Goal: Navigation & Orientation: Find specific page/section

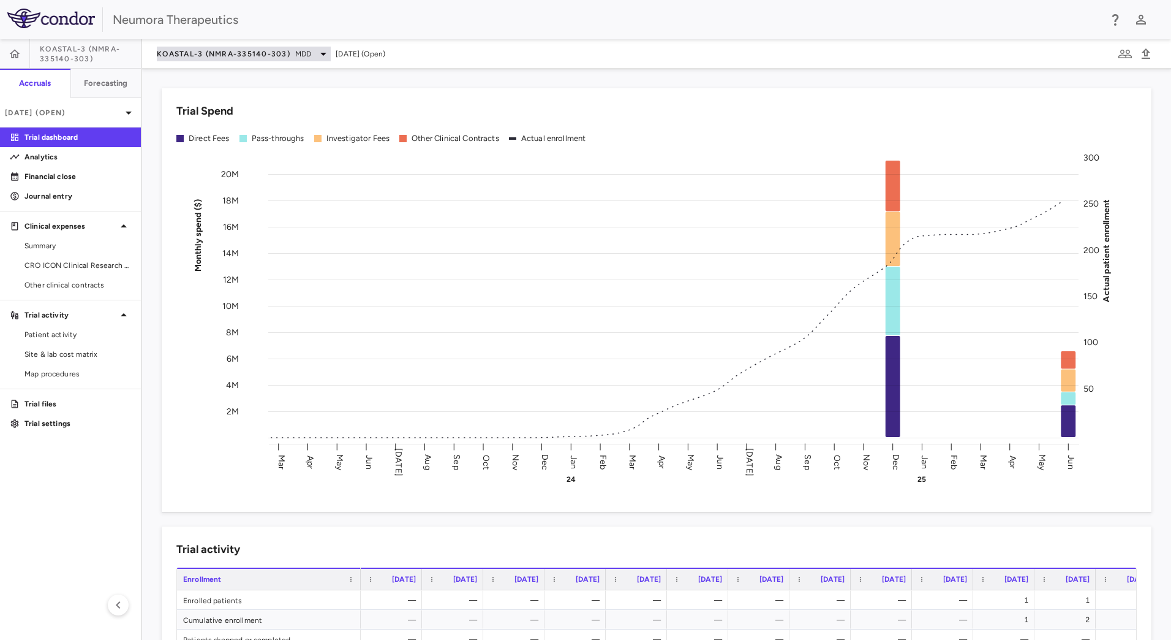
click at [244, 49] on span "KOASTAL-3 (NMRA-335140-303)" at bounding box center [224, 54] width 134 height 10
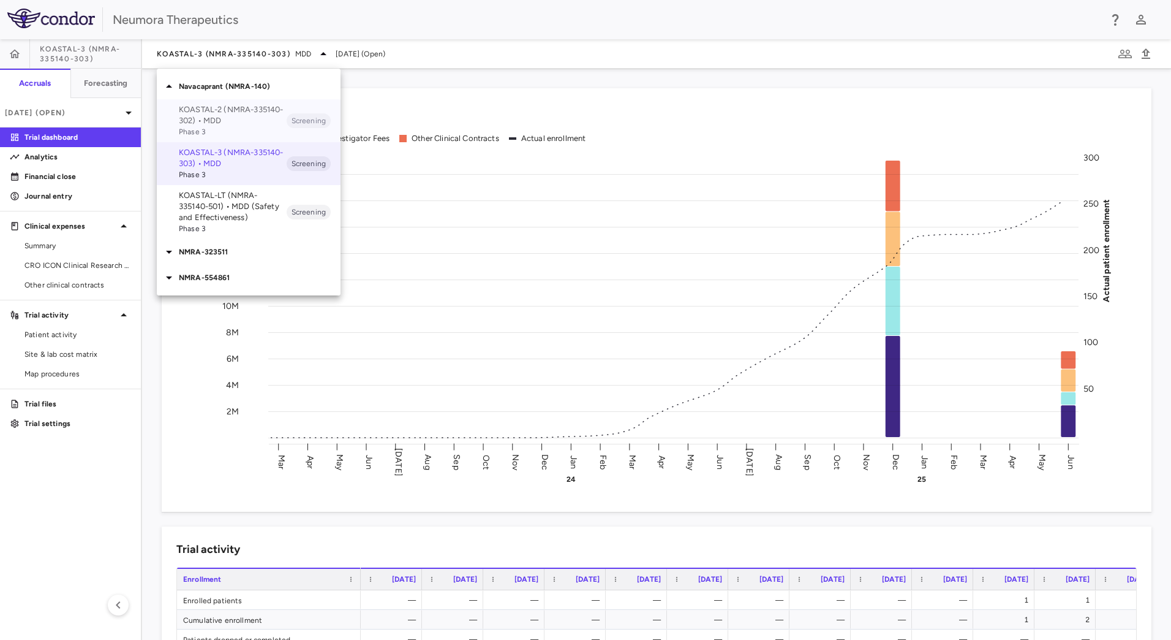
click at [242, 111] on p "KOASTAL-2 (NMRA-335140-302) • MDD" at bounding box center [233, 115] width 108 height 22
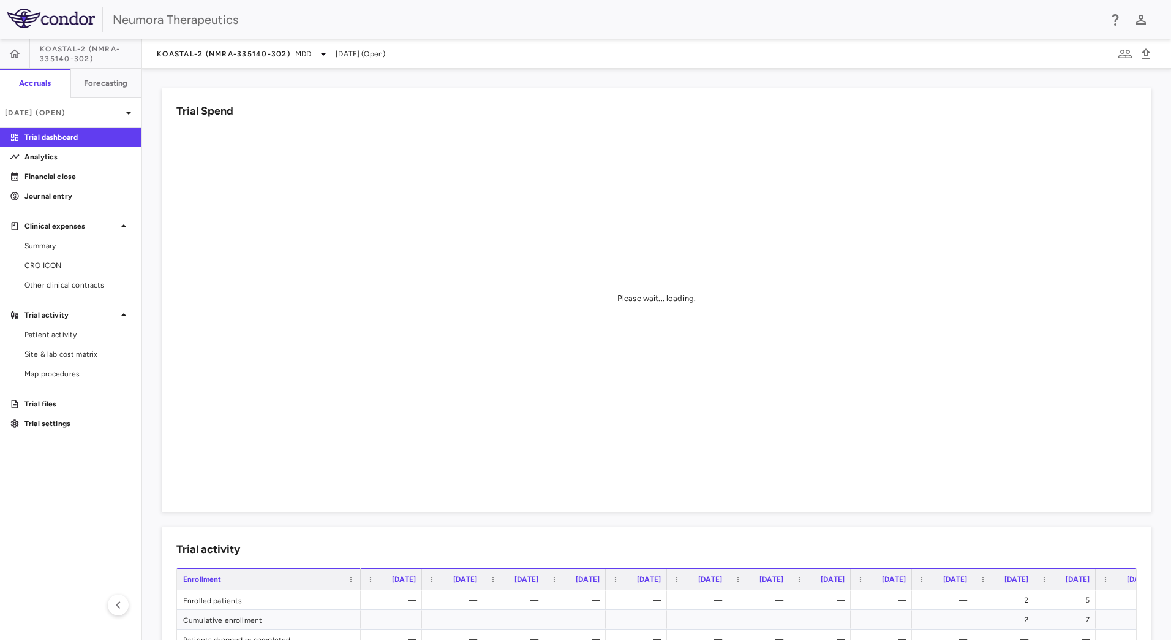
click at [78, 297] on aside "KOASTAL-2 (NMRA-335140-302) Accruals Forecasting [DATE] (Open) Trial dashboard …" at bounding box center [71, 339] width 142 height 600
click at [84, 286] on span "Other clinical contracts" at bounding box center [78, 284] width 107 height 11
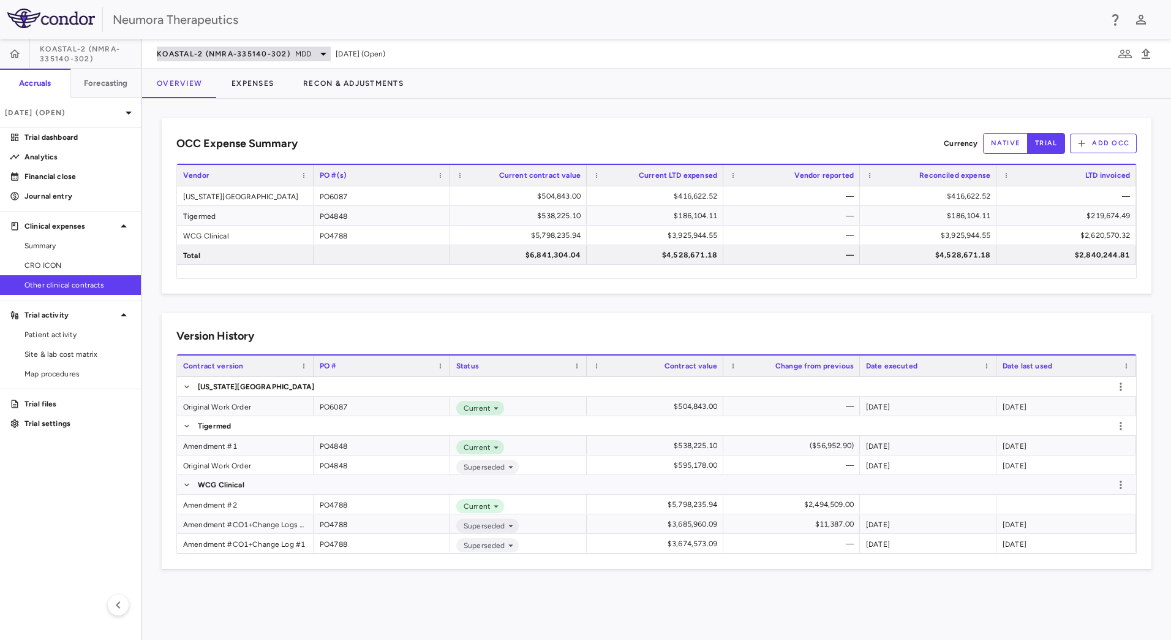
click at [224, 53] on span "KOASTAL-2 (NMRA-335140-302)" at bounding box center [224, 54] width 134 height 10
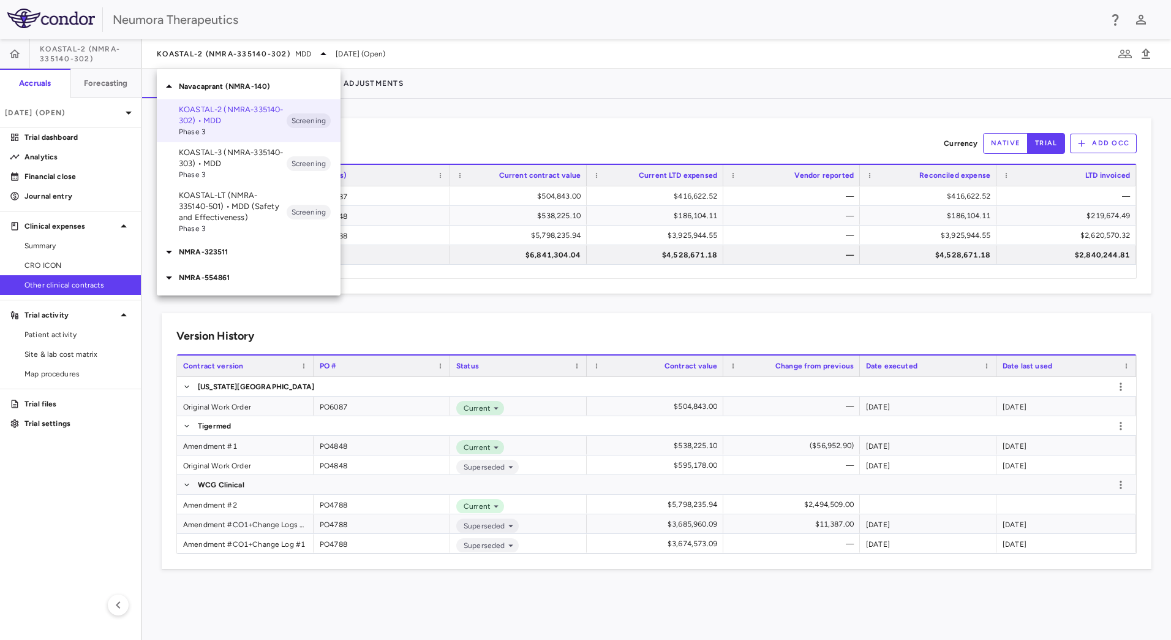
click at [244, 167] on p "KOASTAL-3 (NMRA-335140-303) • MDD" at bounding box center [233, 158] width 108 height 22
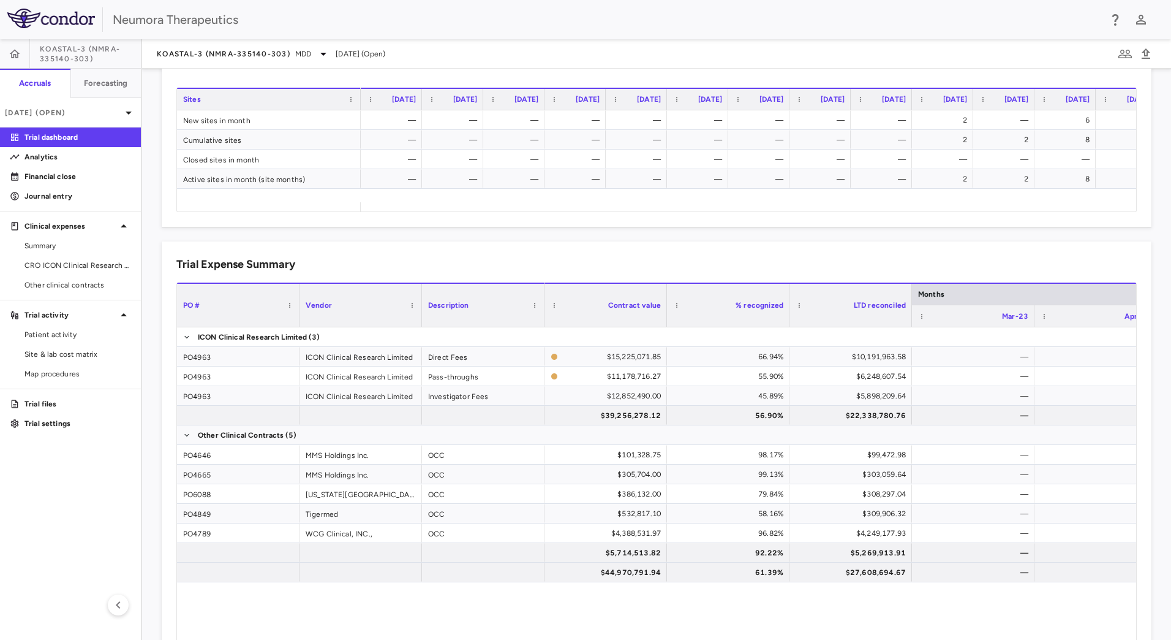
scroll to position [673, 0]
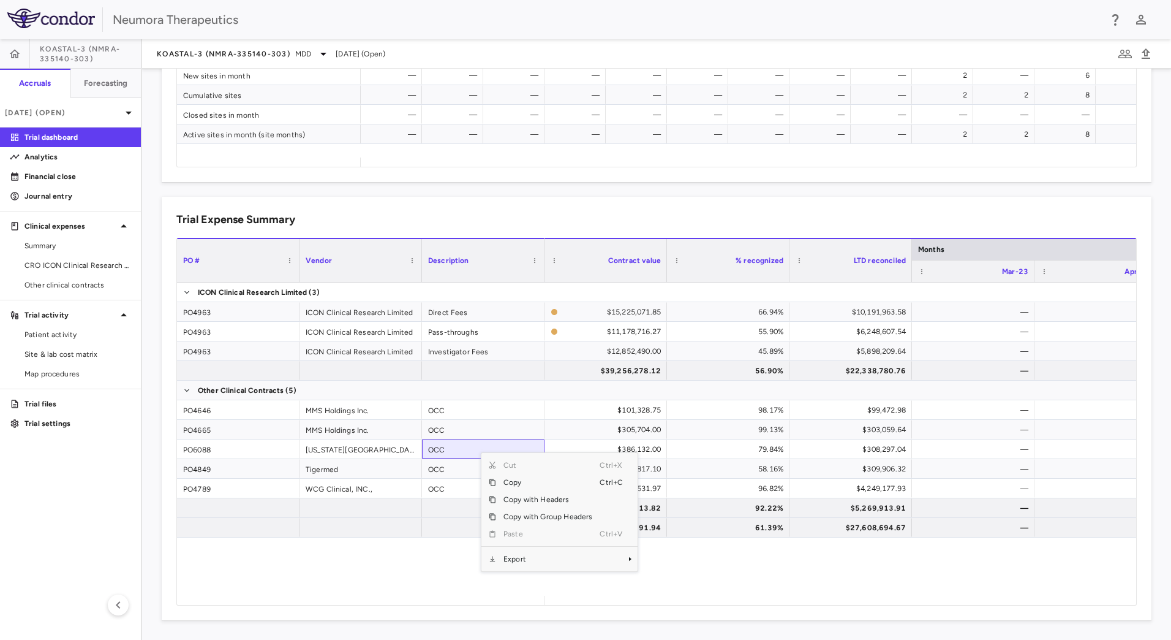
click at [401, 568] on div "PO4963 ICON Clinical Research Limited Direct Fees PO4963 ICON Clinical Research…" at bounding box center [656, 438] width 959 height 313
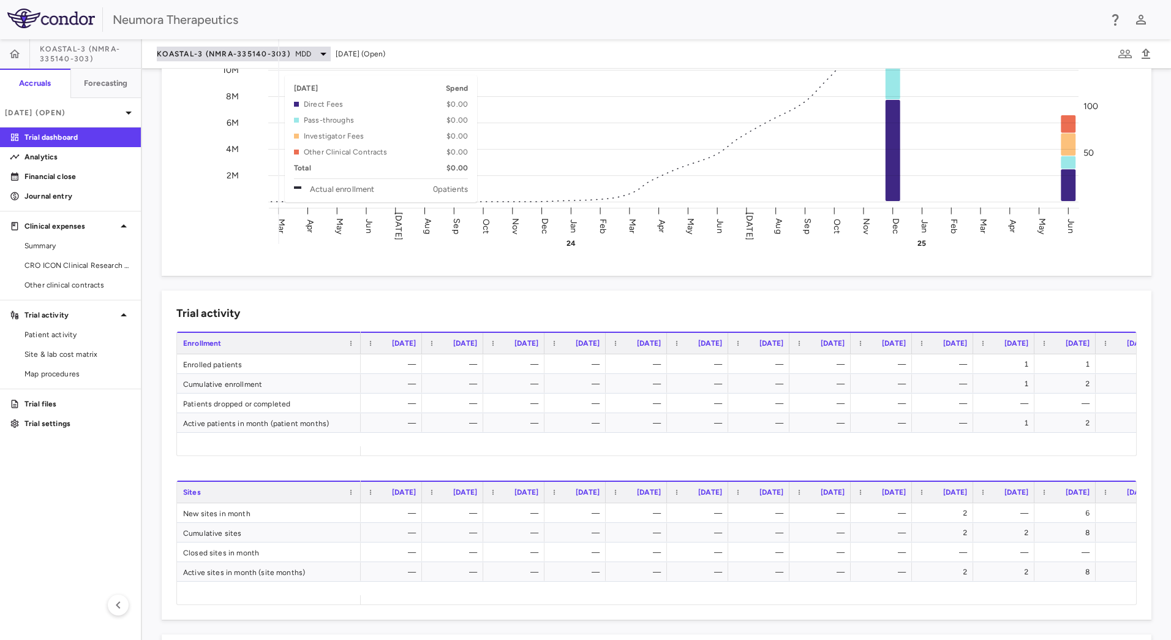
scroll to position [183, 0]
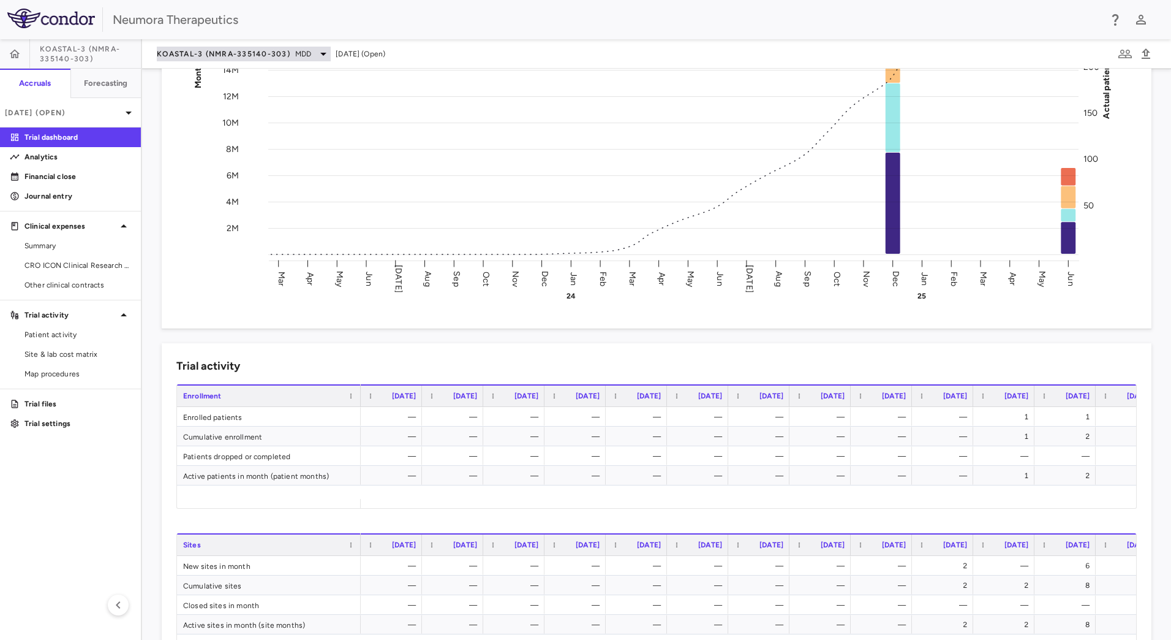
click at [292, 51] on div "KOASTAL-3 (NMRA-335140-303) MDD" at bounding box center [244, 54] width 174 height 15
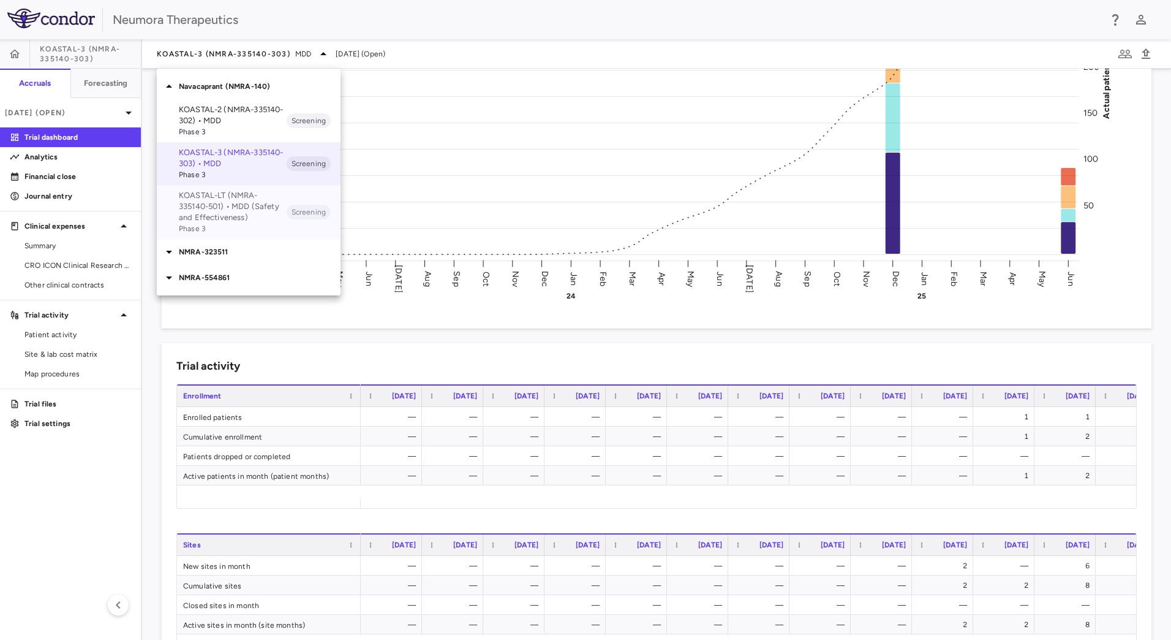
click at [244, 211] on p "KOASTAL-LT (NMRA-335140-501) • MDD (Safety and Effectiveness)" at bounding box center [233, 206] width 108 height 33
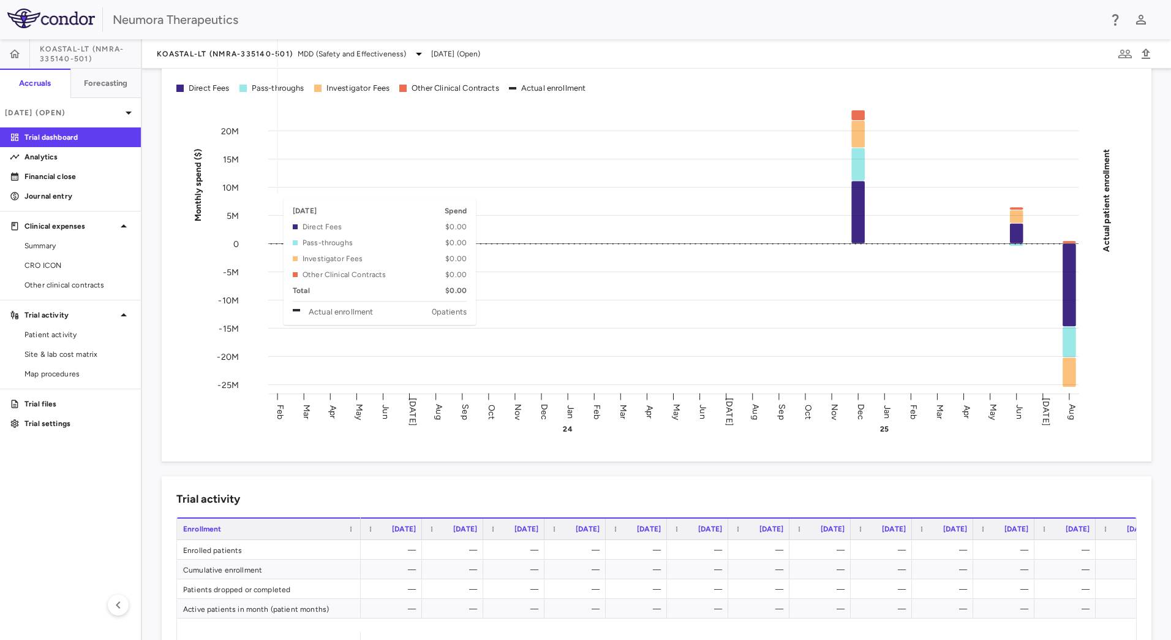
scroll to position [0, 0]
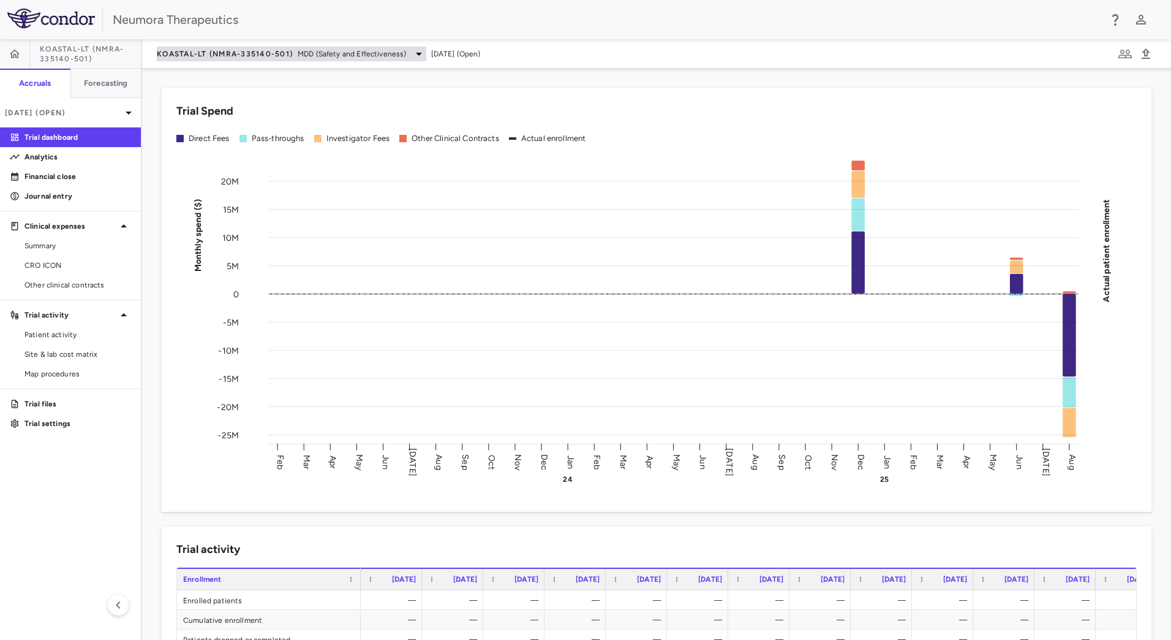
click at [261, 50] on span "KOASTAL-LT (NMRA-335140-501)" at bounding box center [225, 54] width 136 height 10
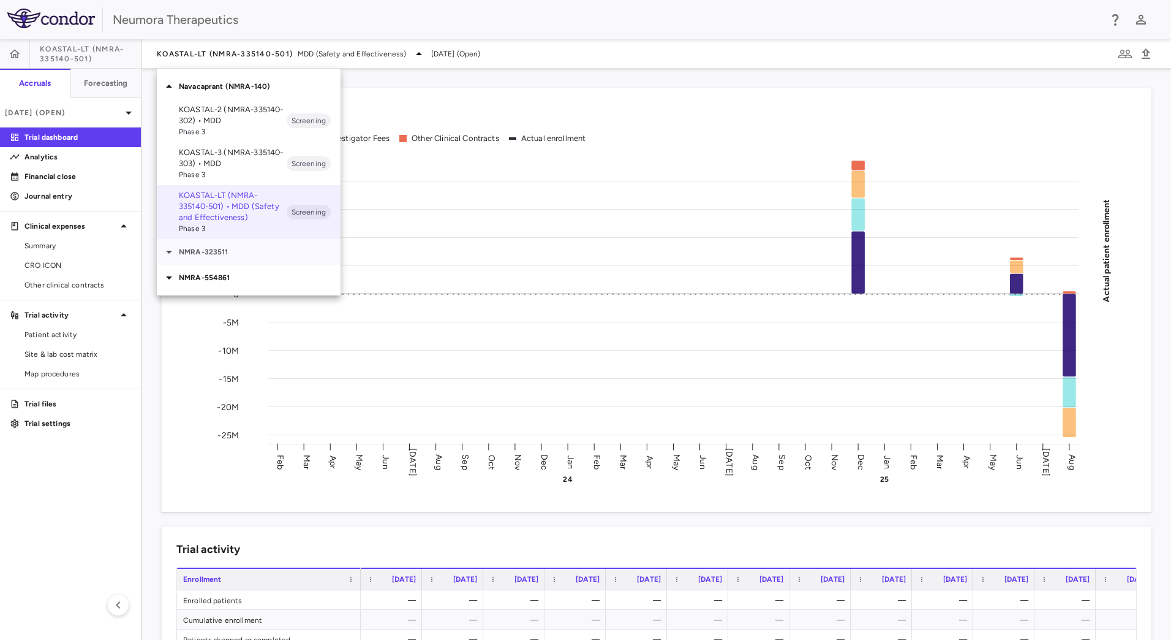
click at [250, 254] on p "NMRA-323511" at bounding box center [260, 251] width 162 height 11
click at [251, 280] on p "NMRA-323511-104 • [MEDICAL_DATA] Associated With [MEDICAL_DATA] Due to [MEDICAL…" at bounding box center [233, 297] width 108 height 55
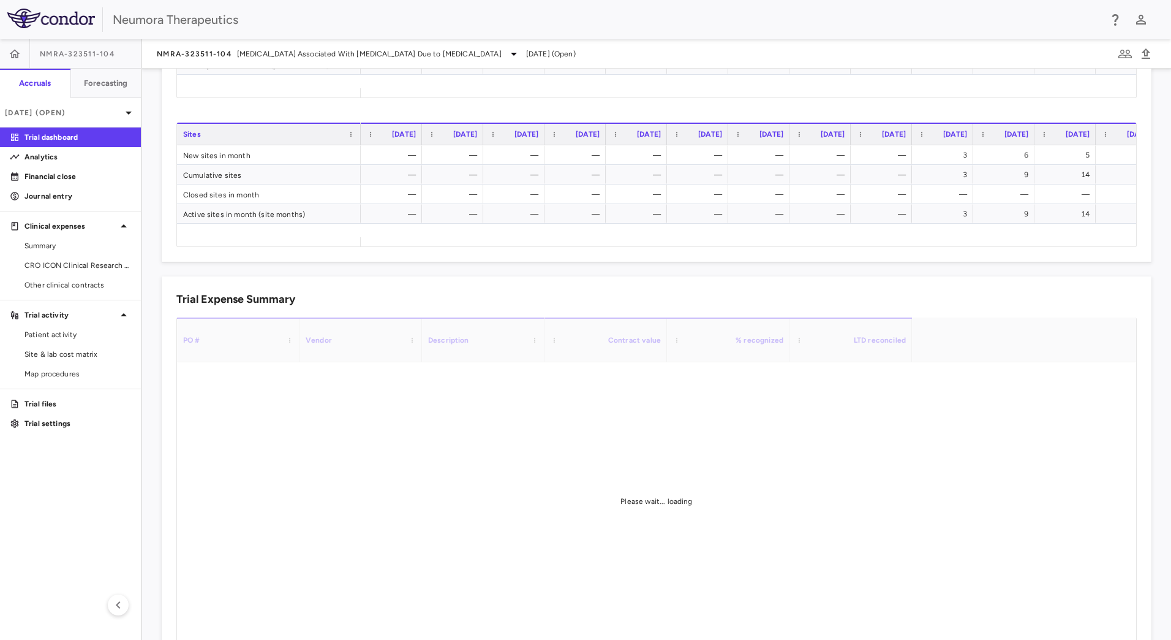
scroll to position [551, 0]
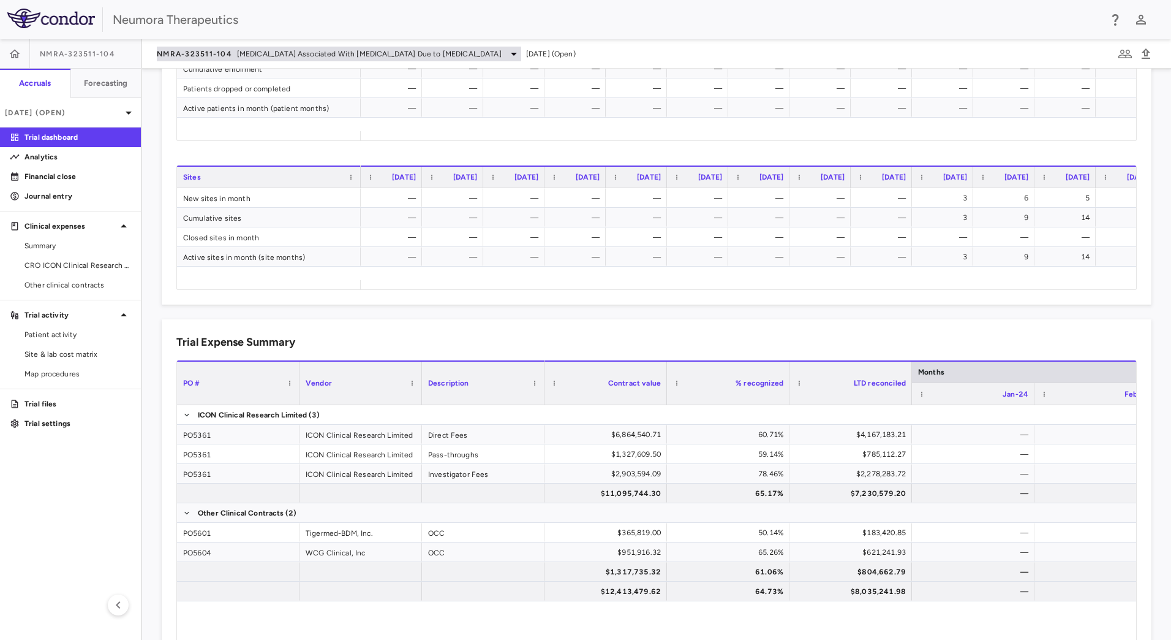
click at [204, 58] on span "NMRA-323511-104" at bounding box center [194, 54] width 75 height 10
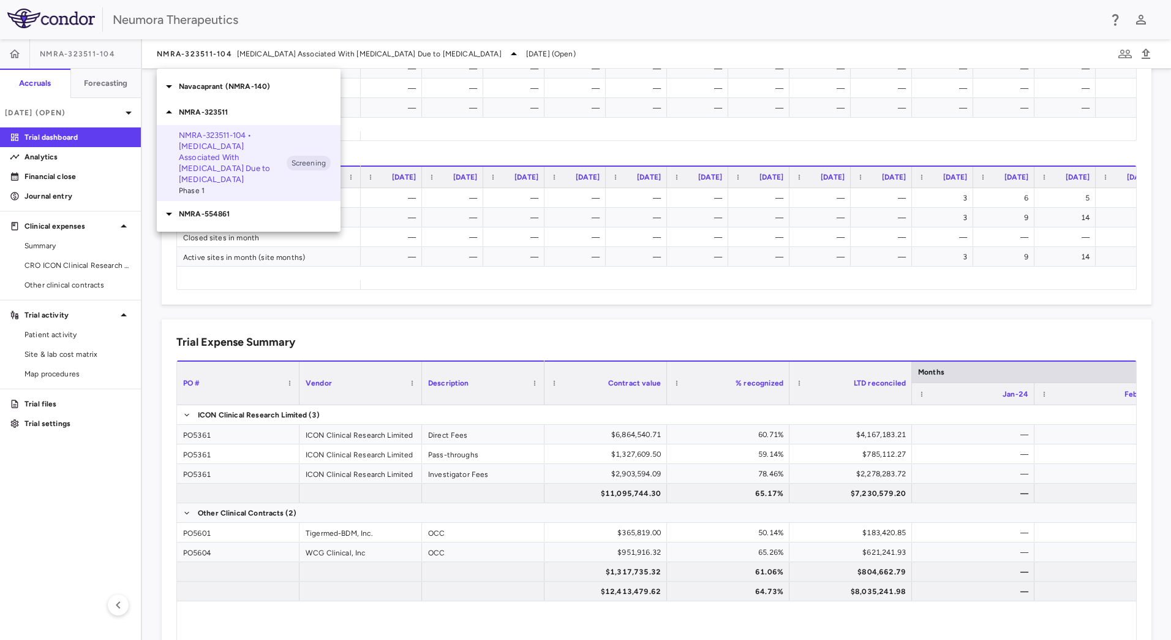
click at [235, 208] on p "NMRA-554861" at bounding box center [260, 213] width 162 height 11
click at [241, 238] on p "NMRA‐554861‐101 • [MEDICAL_DATA]" at bounding box center [233, 243] width 108 height 22
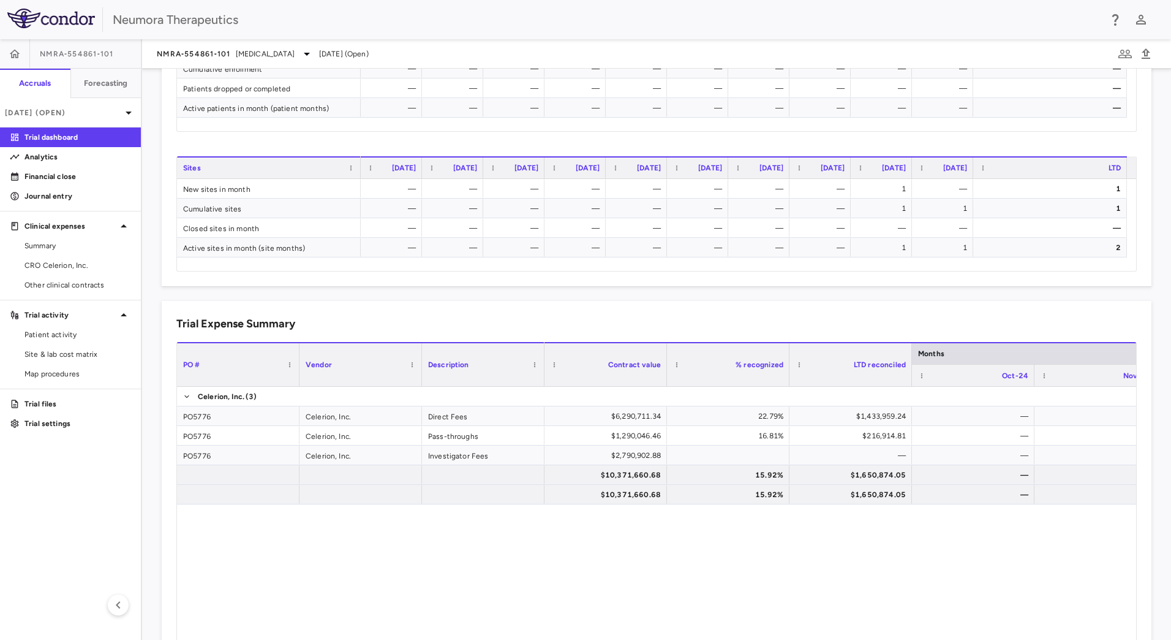
scroll to position [551, 0]
